Goal: Transaction & Acquisition: Purchase product/service

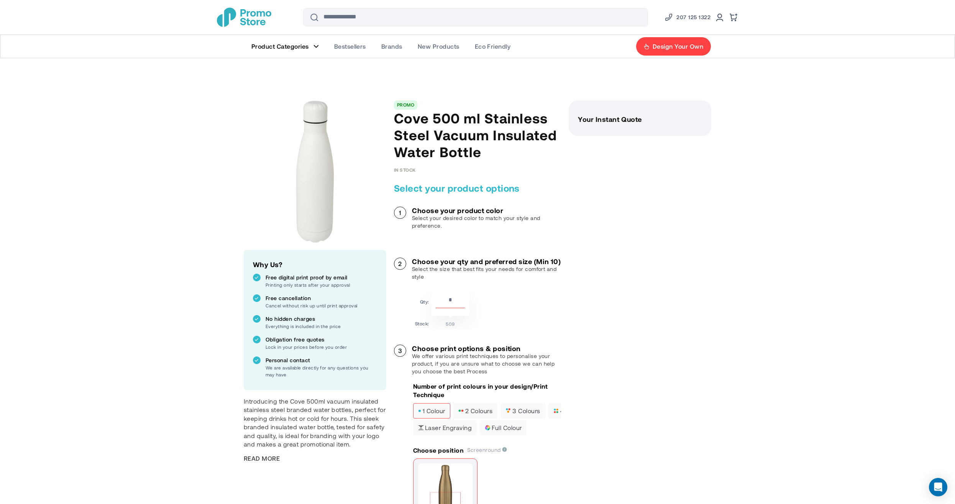
click at [320, 44] on link "Product Categories" at bounding box center [285, 46] width 83 height 23
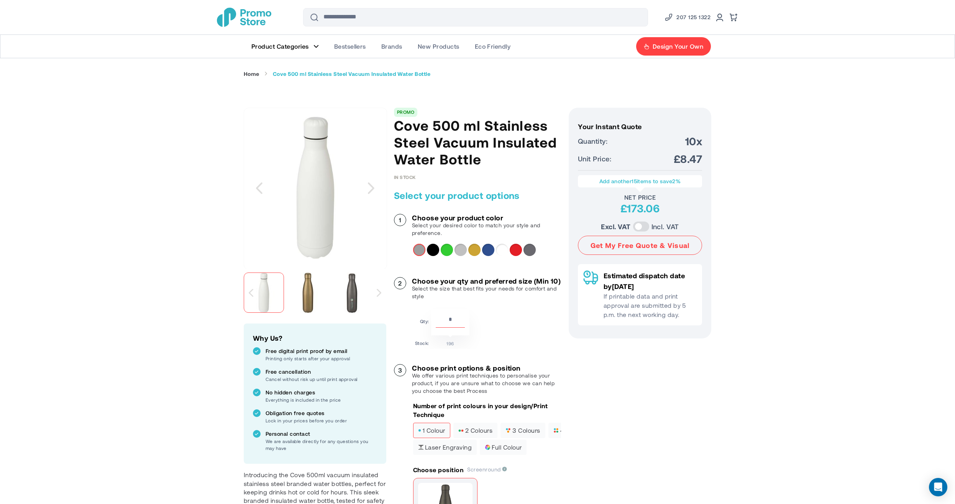
click at [314, 46] on figure "Main Menu" at bounding box center [315, 46] width 5 height 4
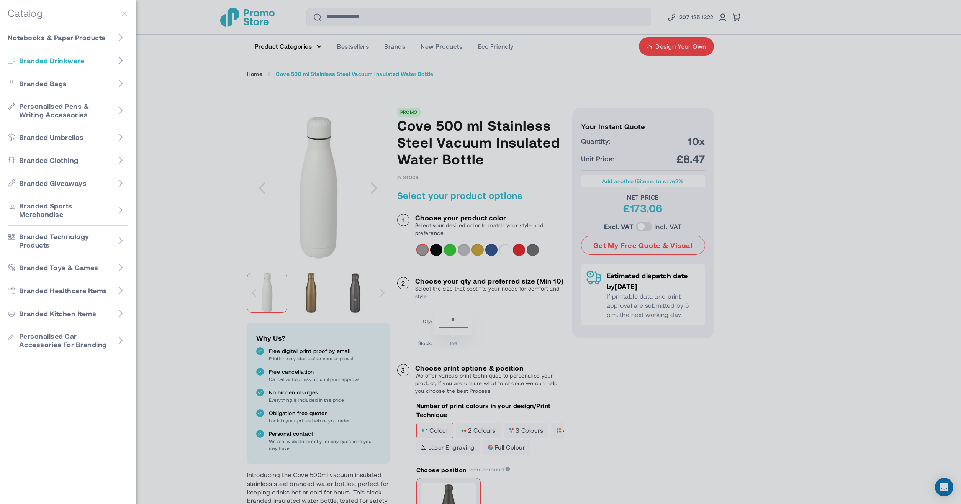
click at [121, 61] on icon "Go to Branded Drinkware" at bounding box center [121, 60] width 4 height 7
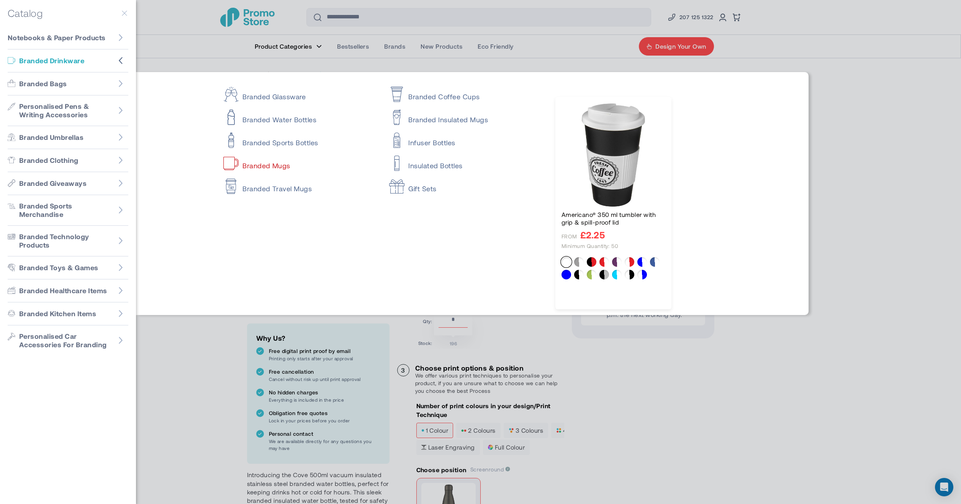
click at [273, 167] on link "Branded Mugs" at bounding box center [299, 161] width 152 height 15
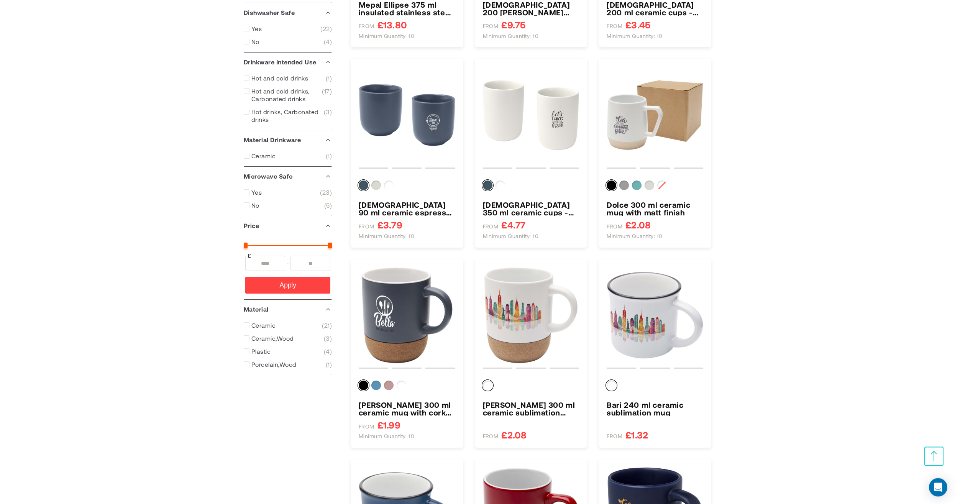
scroll to position [349, 0]
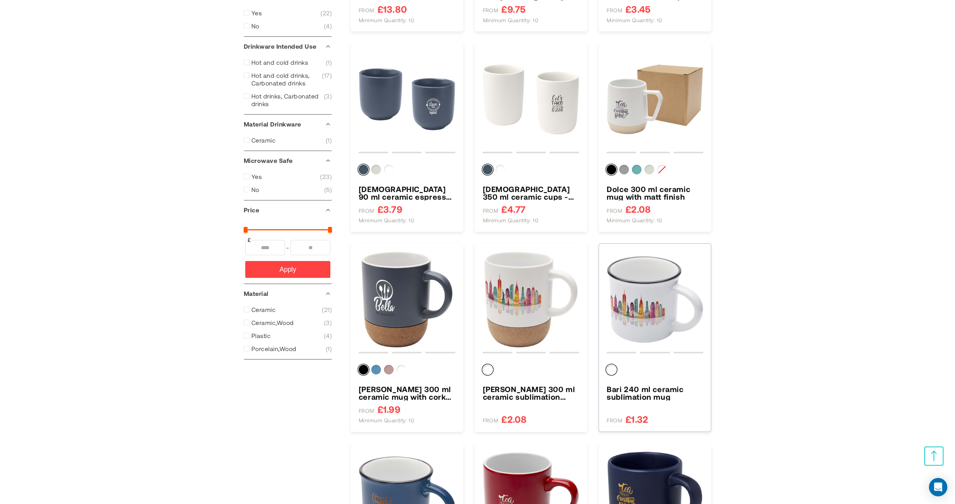
click at [641, 298] on img "Bari 240 ml ceramic sublimation mug" at bounding box center [655, 299] width 97 height 97
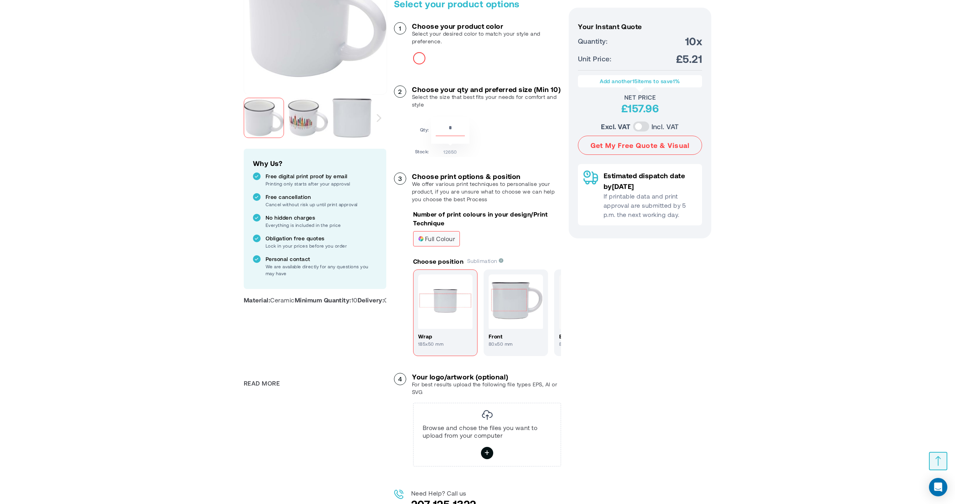
click at [457, 329] on img at bounding box center [445, 301] width 54 height 54
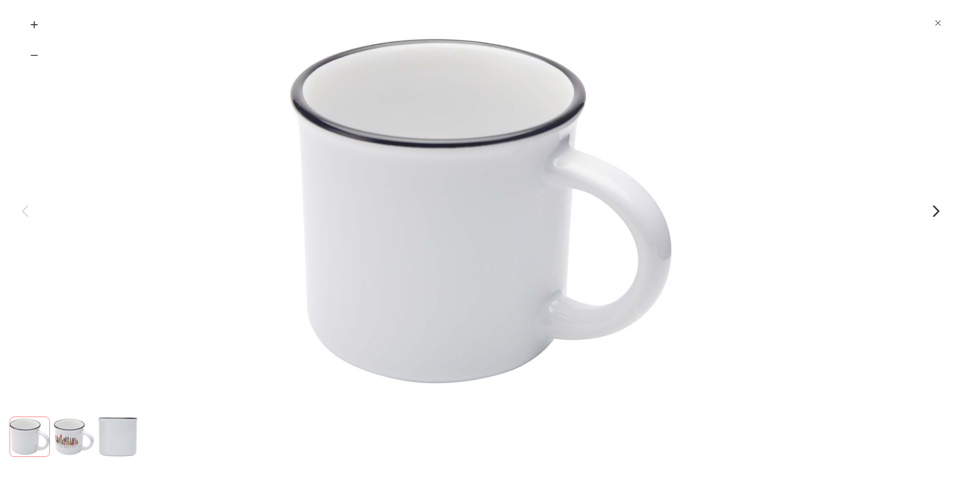
click at [933, 213] on div "Next" at bounding box center [936, 211] width 19 height 19
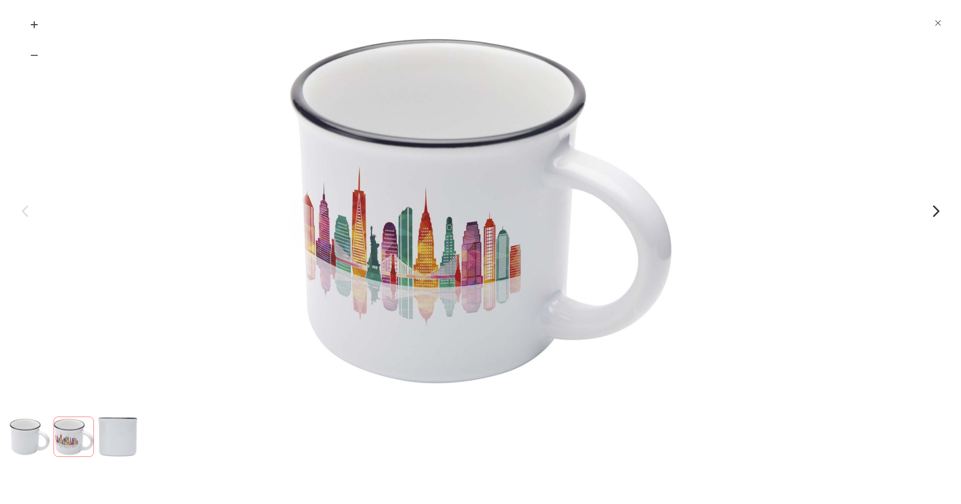
click at [935, 213] on div "Next" at bounding box center [936, 211] width 19 height 19
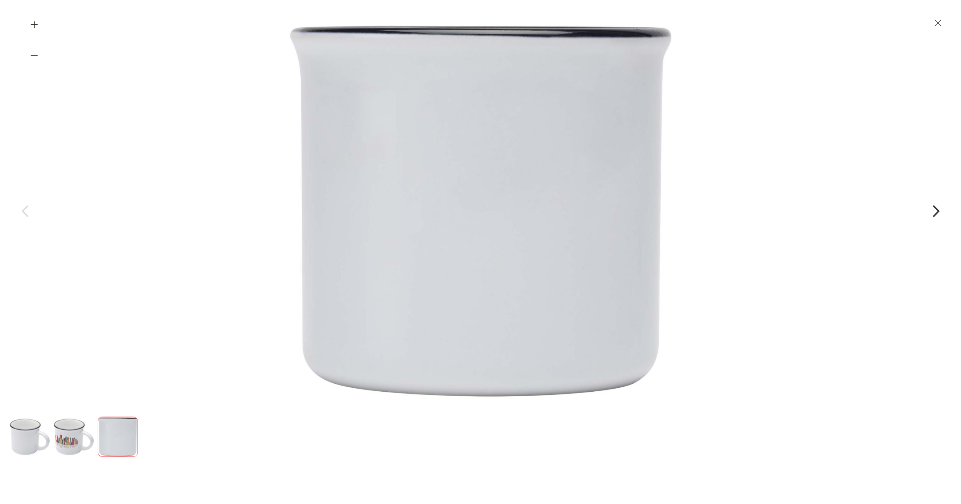
click at [935, 213] on div "Next" at bounding box center [936, 211] width 19 height 19
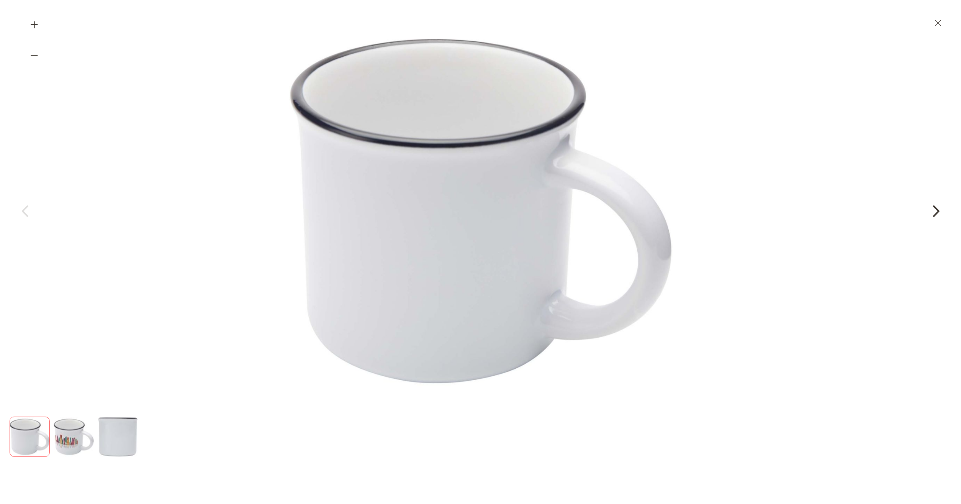
click at [935, 213] on div "Next" at bounding box center [936, 211] width 19 height 19
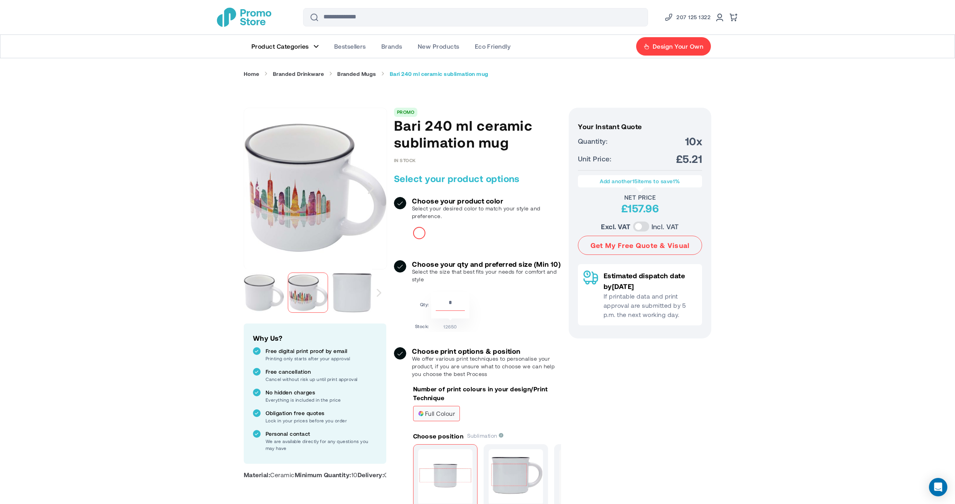
drag, startPoint x: 457, startPoint y: 308, endPoint x: 435, endPoint y: 314, distance: 23.4
click at [436, 311] on input "**" at bounding box center [450, 304] width 29 height 13
type input "****"
click at [523, 331] on div "Qty: **** Stock: 12650" at bounding box center [487, 311] width 148 height 42
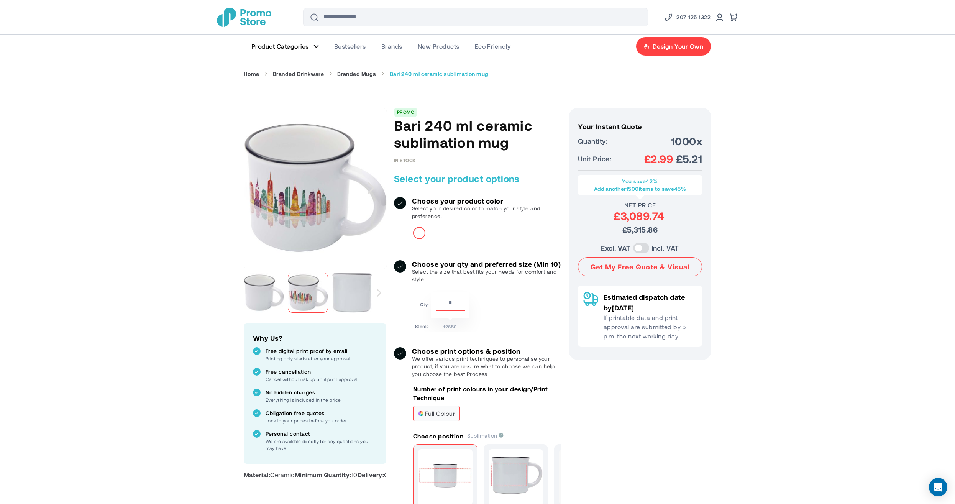
click at [439, 486] on img at bounding box center [445, 476] width 54 height 54
